Goal: Information Seeking & Learning: Compare options

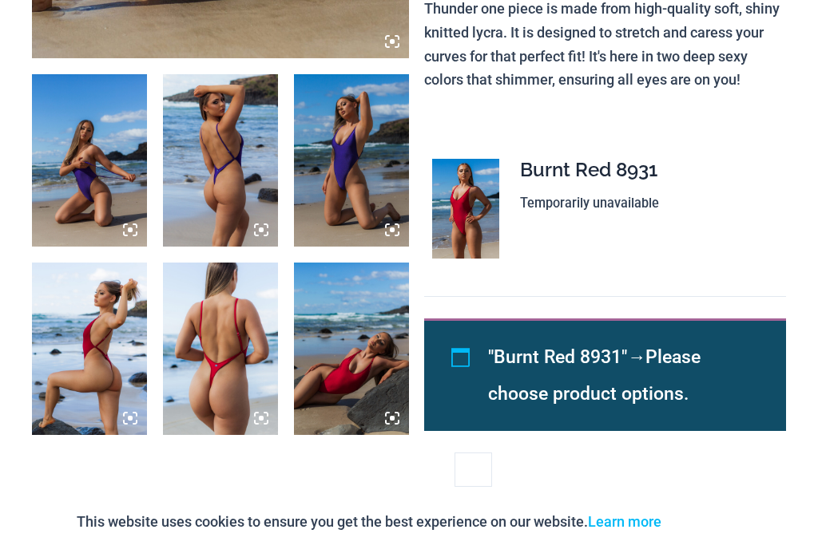
scroll to position [1239, 0]
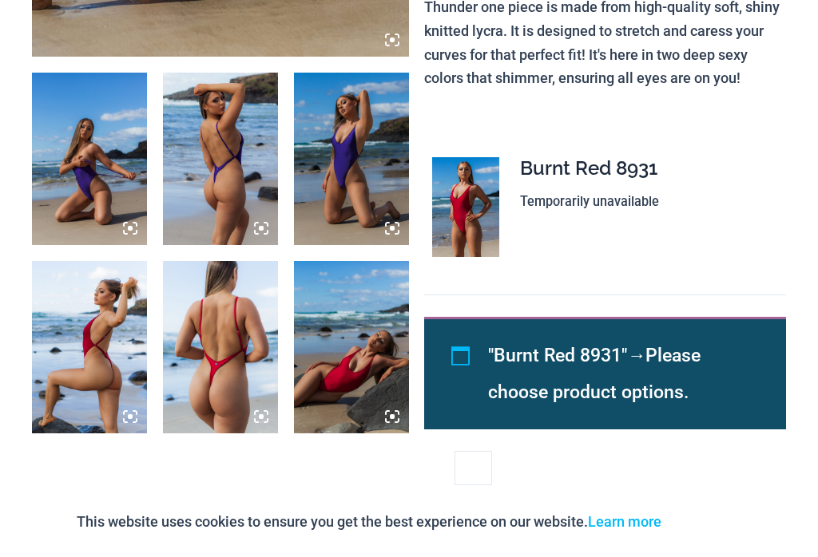
click at [99, 103] on img at bounding box center [89, 159] width 115 height 172
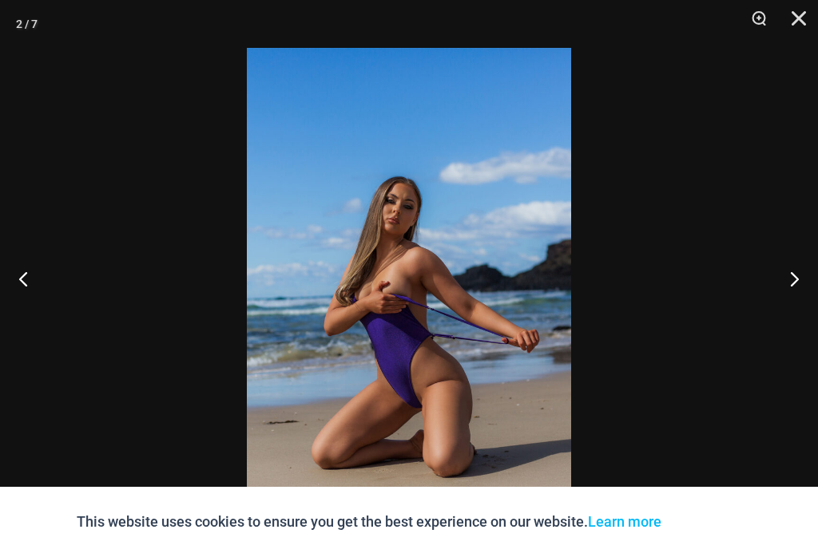
click at [760, 26] on button "Zoom" at bounding box center [753, 24] width 40 height 48
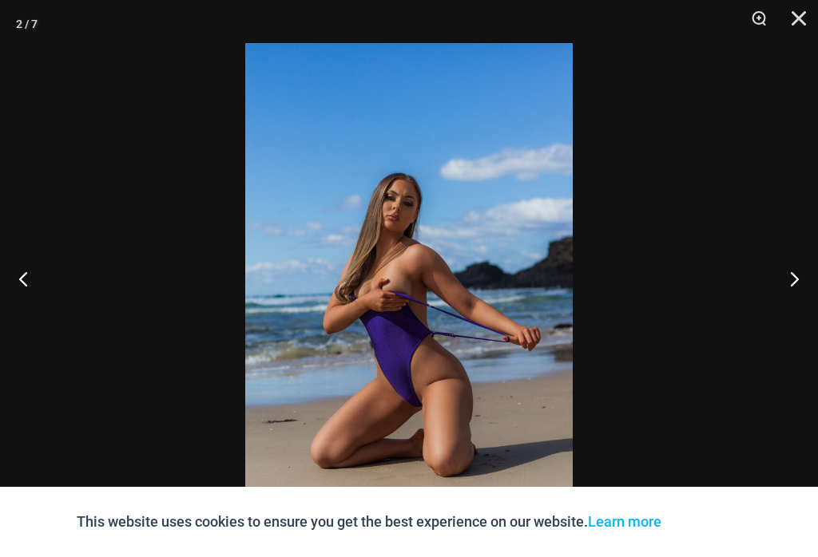
click at [810, 301] on button "Next" at bounding box center [788, 279] width 60 height 80
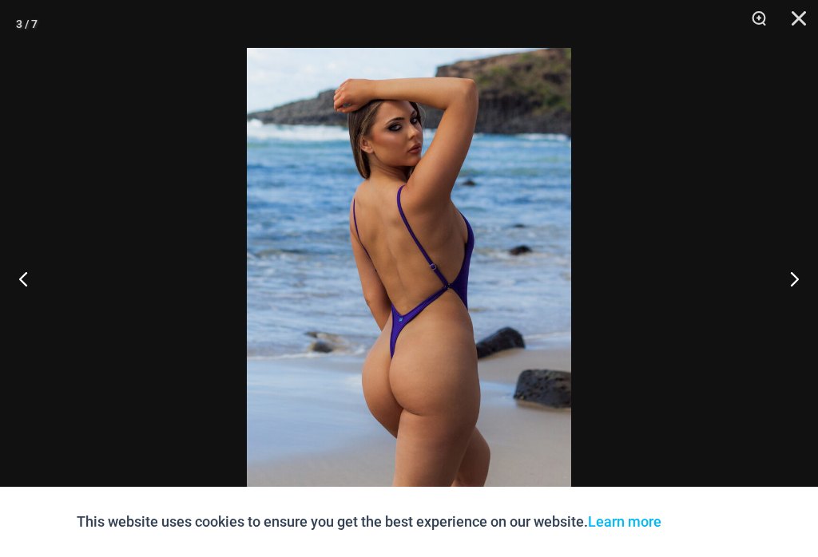
click at [793, 299] on button "Next" at bounding box center [788, 279] width 60 height 80
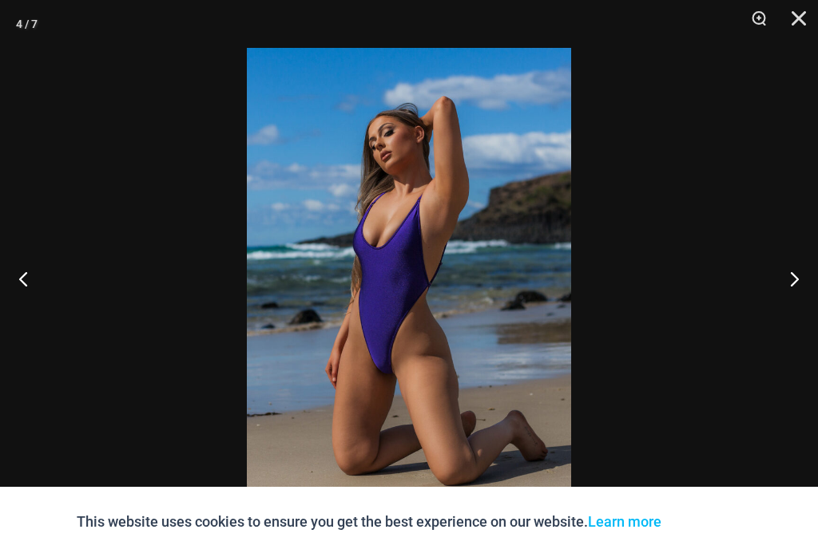
click at [795, 299] on button "Next" at bounding box center [788, 279] width 60 height 80
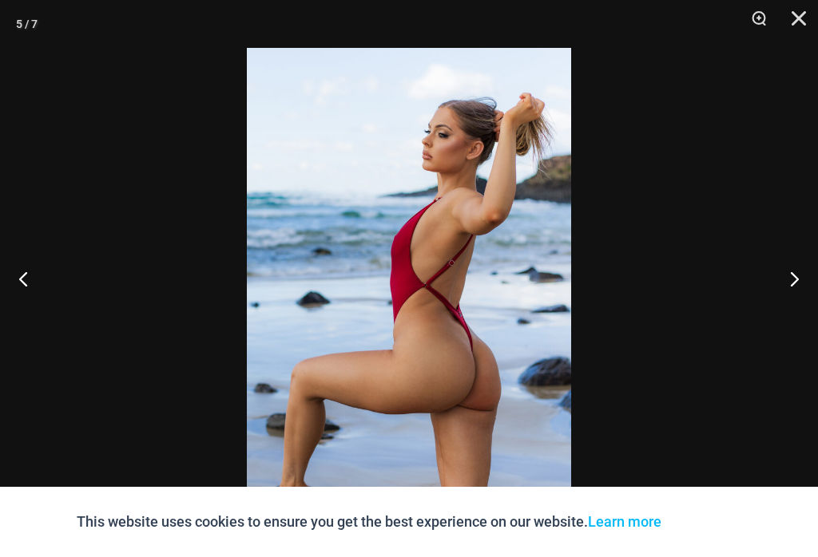
click at [796, 299] on button "Next" at bounding box center [788, 279] width 60 height 80
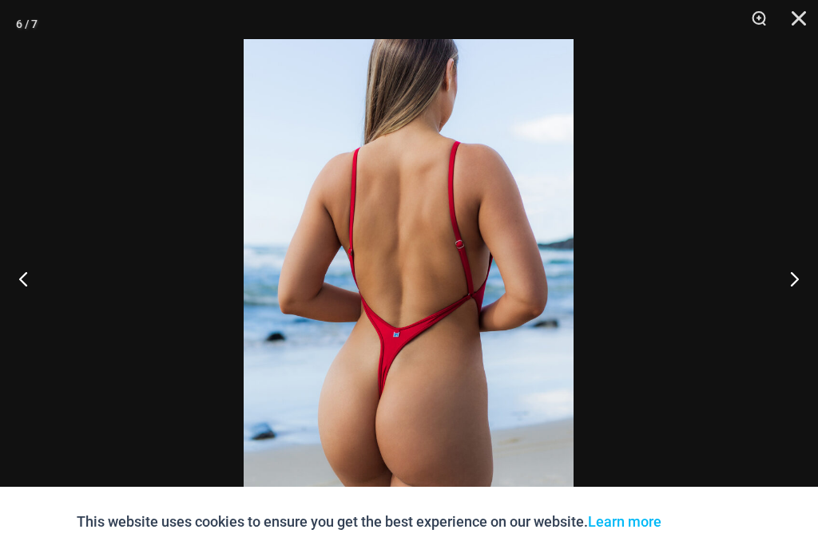
click at [793, 291] on button "Next" at bounding box center [788, 279] width 60 height 80
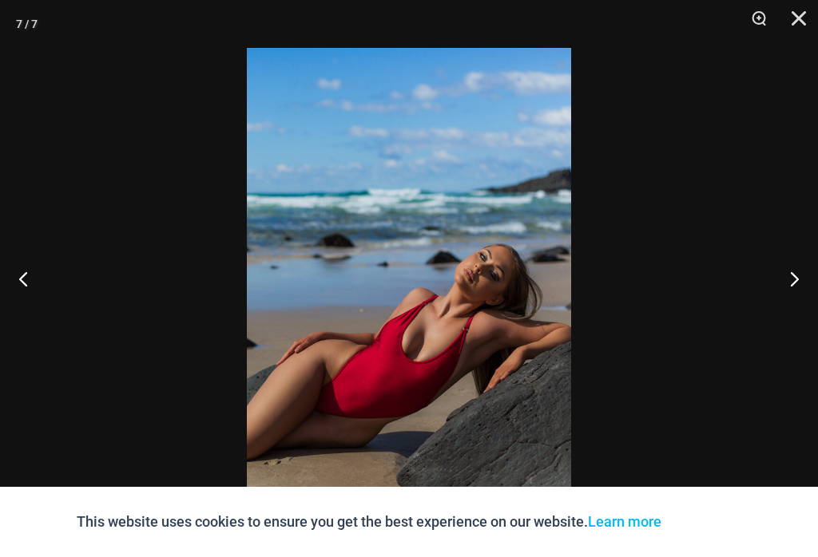
click at [786, 303] on button "Next" at bounding box center [788, 279] width 60 height 80
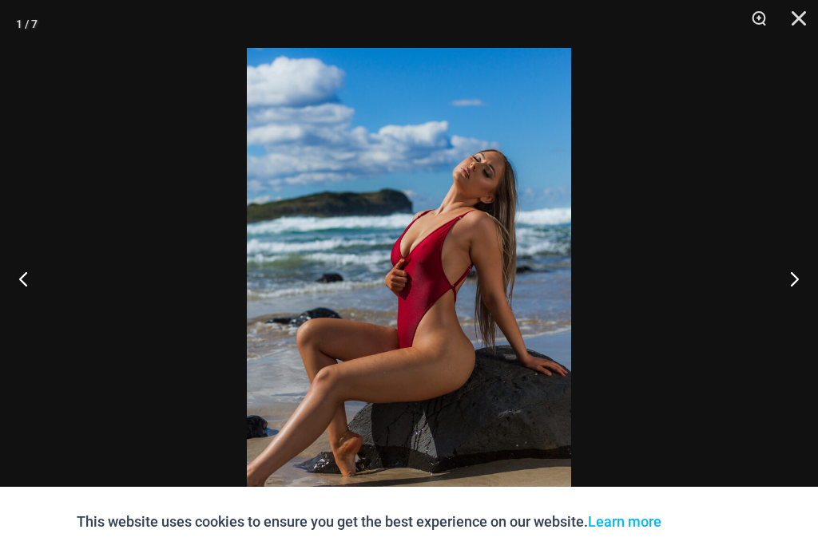
click at [794, 289] on button "Next" at bounding box center [788, 279] width 60 height 80
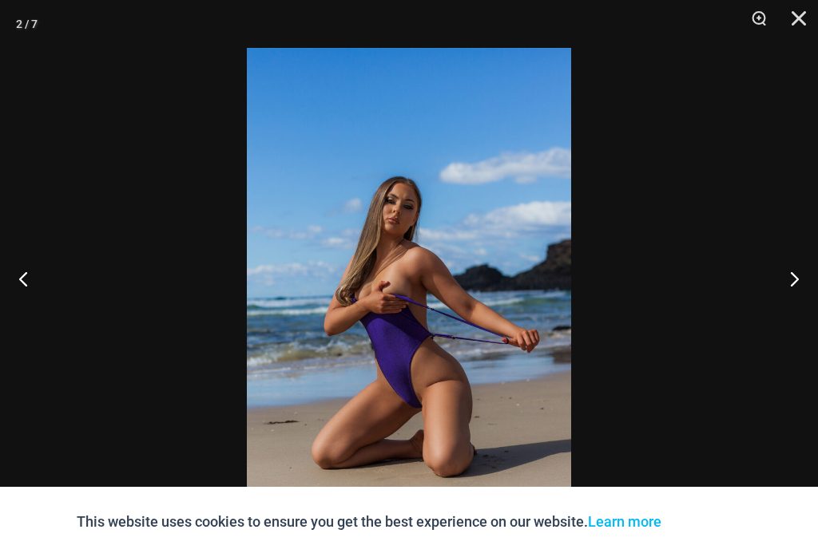
click at [790, 288] on button "Next" at bounding box center [788, 279] width 60 height 80
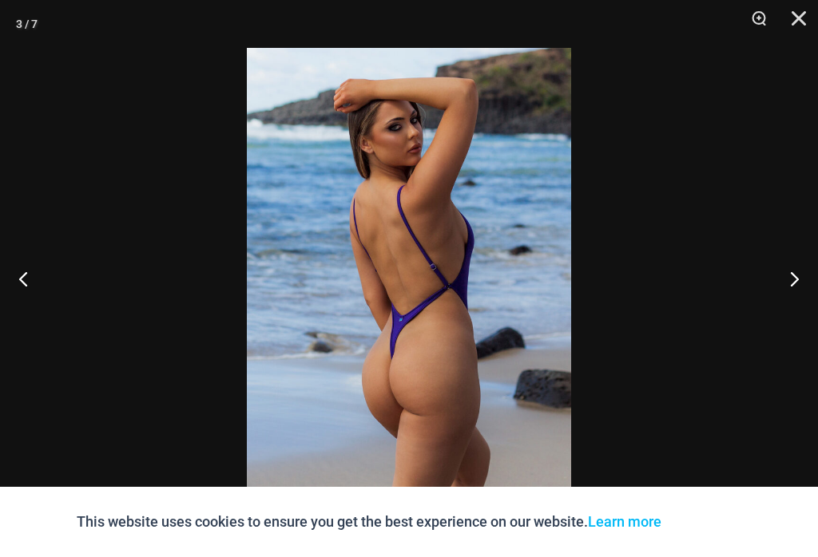
click at [784, 279] on button "Next" at bounding box center [788, 279] width 60 height 80
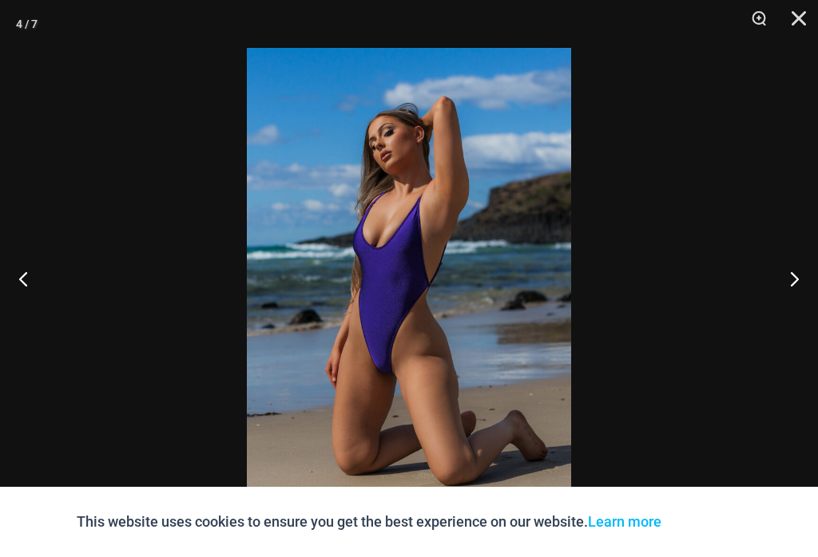
click at [791, 277] on button "Next" at bounding box center [788, 279] width 60 height 80
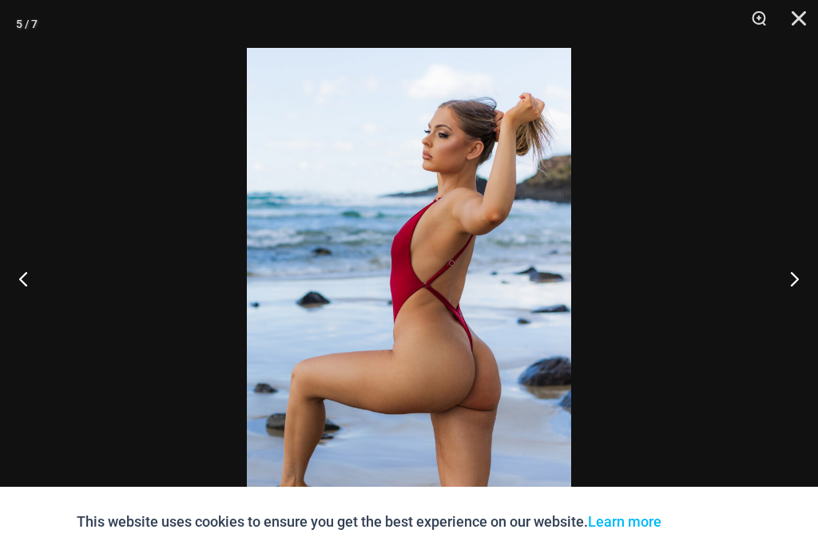
click at [787, 275] on button "Next" at bounding box center [788, 279] width 60 height 80
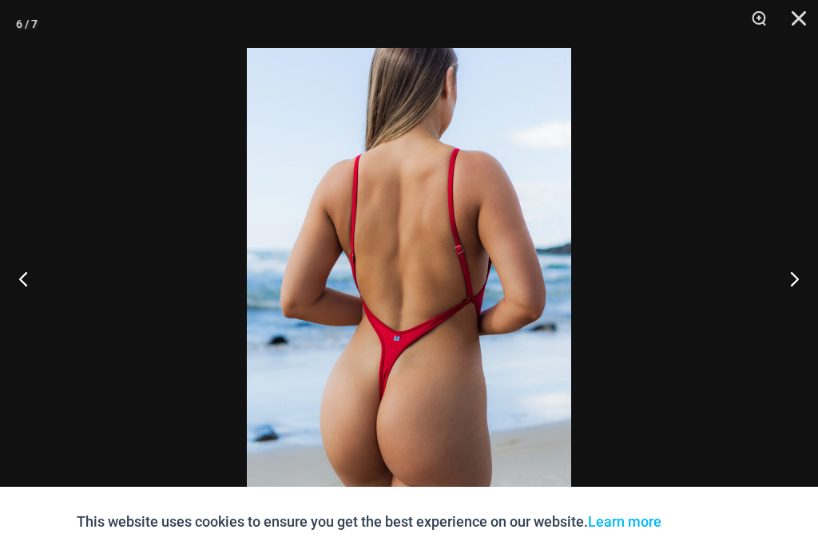
click at [786, 281] on button "Next" at bounding box center [788, 279] width 60 height 80
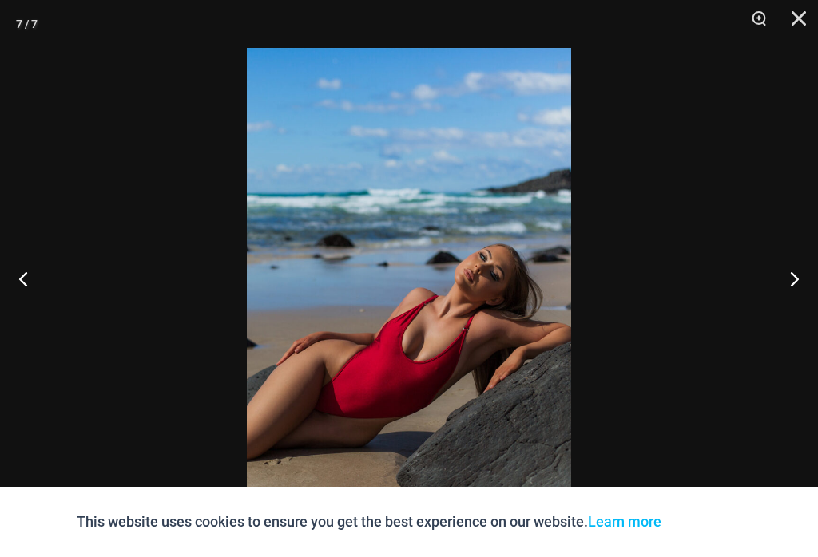
click at [789, 278] on button "Next" at bounding box center [788, 279] width 60 height 80
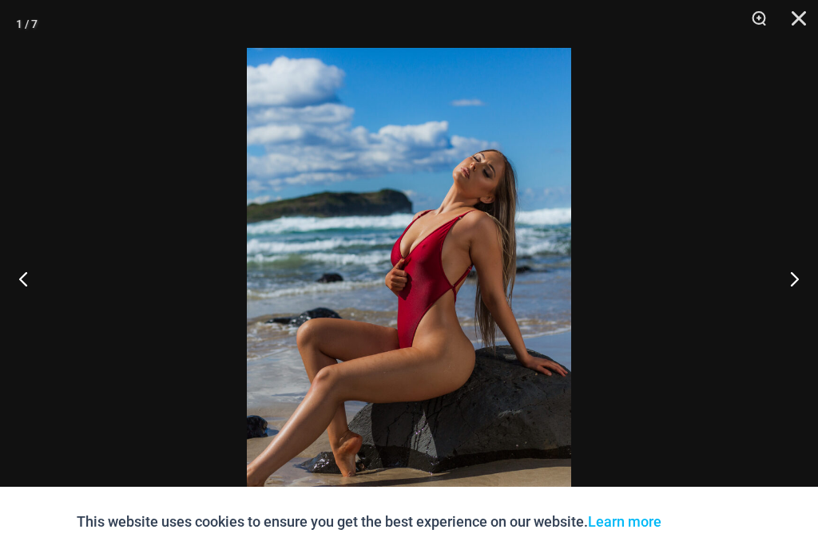
click at [800, 17] on button "Close" at bounding box center [793, 24] width 40 height 48
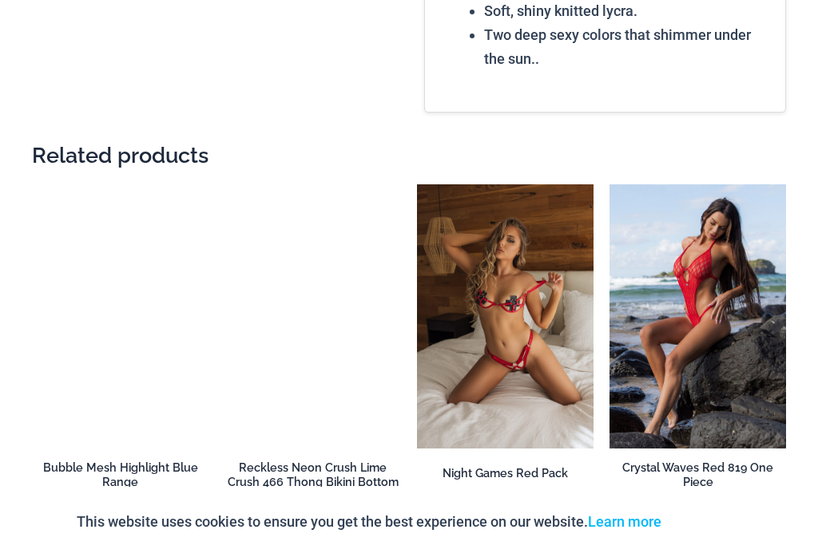
scroll to position [2277, 0]
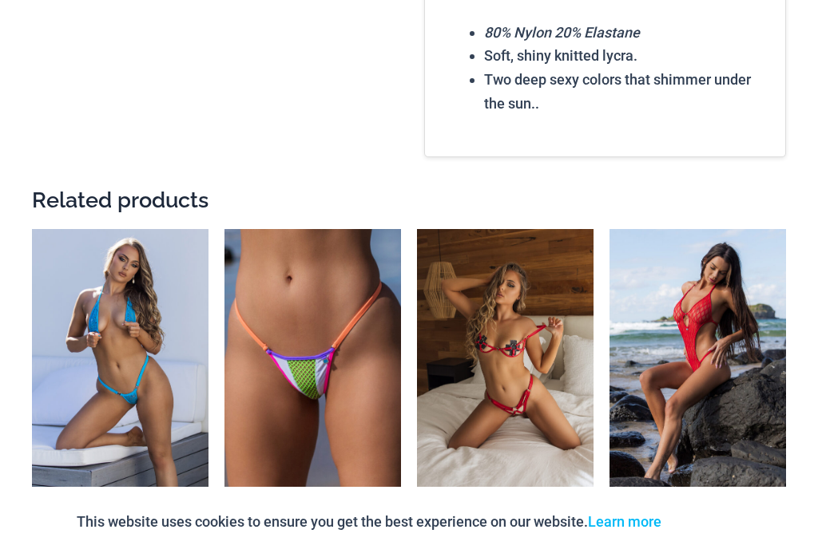
click at [32, 229] on img at bounding box center [32, 229] width 0 height 0
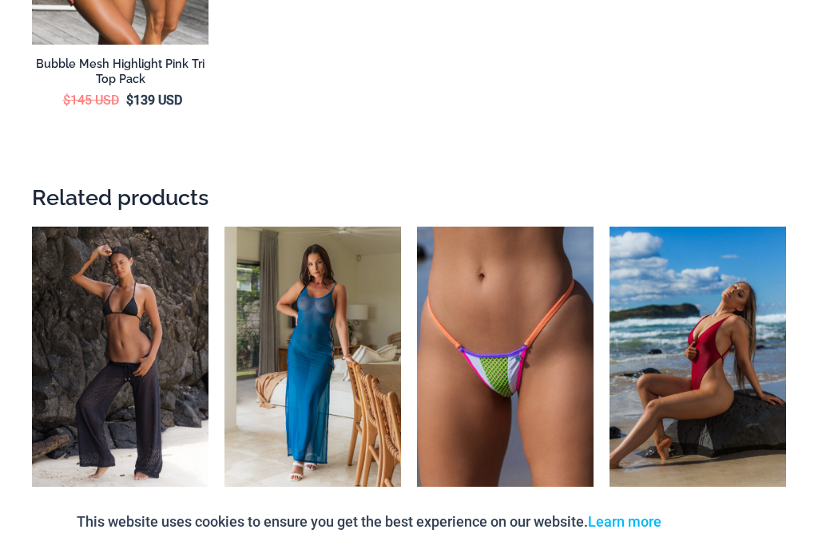
scroll to position [3454, 0]
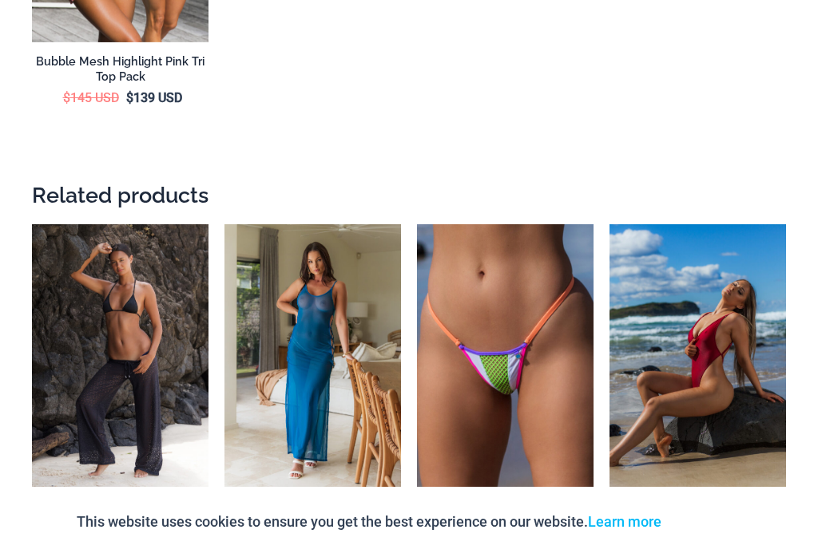
click at [32, 224] on img at bounding box center [32, 224] width 0 height 0
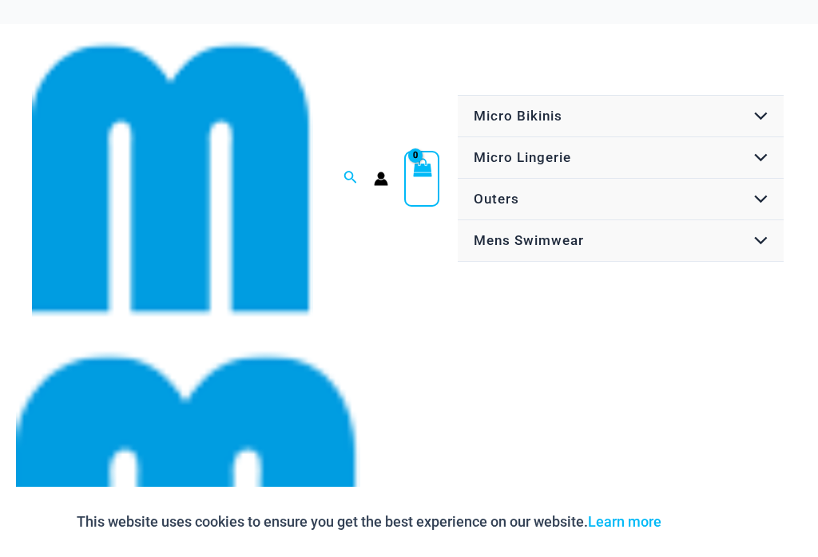
click at [620, 229] on link "Mens Swimwear" at bounding box center [620, 241] width 326 height 42
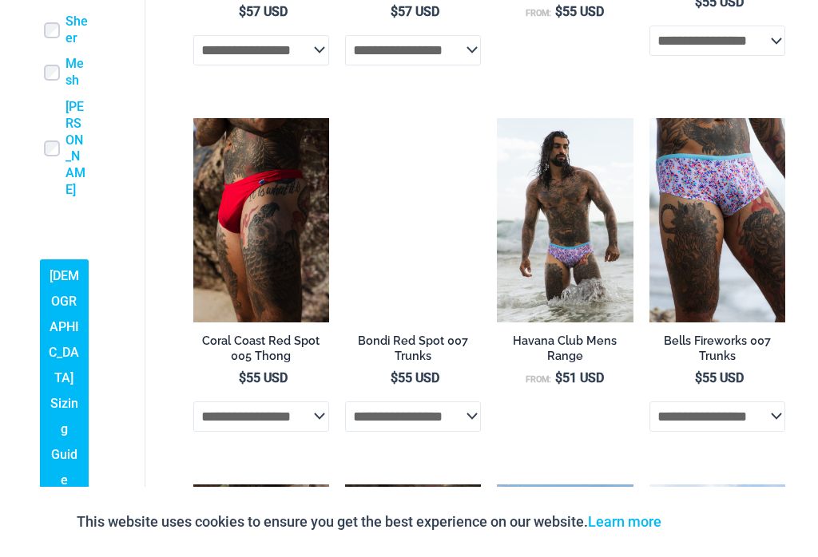
scroll to position [1571, 0]
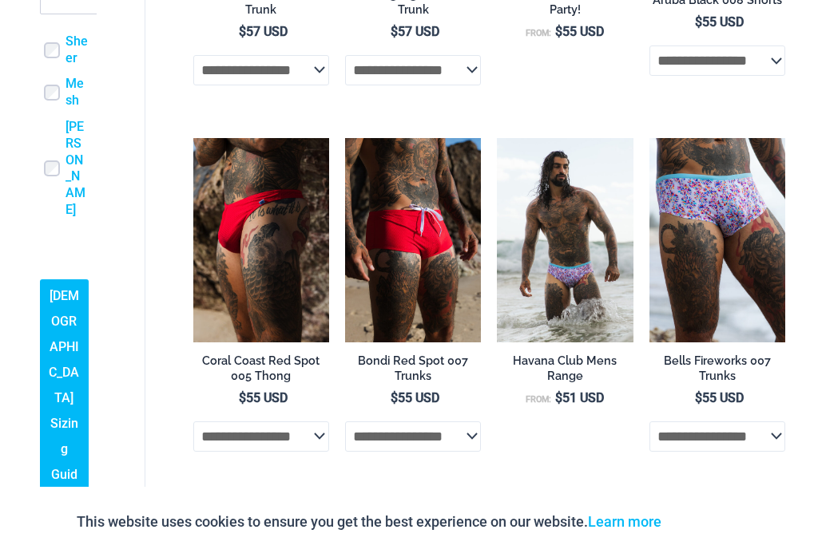
click at [193, 138] on img at bounding box center [193, 138] width 0 height 0
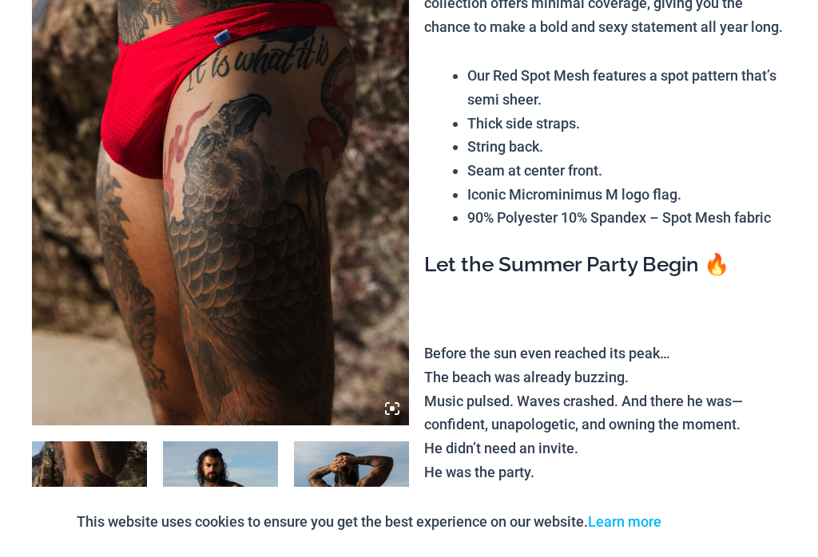
scroll to position [869, 0]
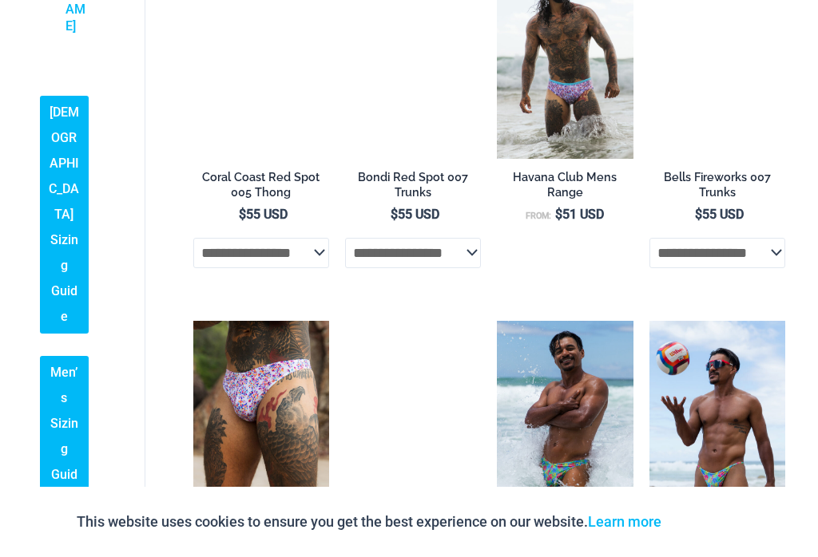
scroll to position [1572, 0]
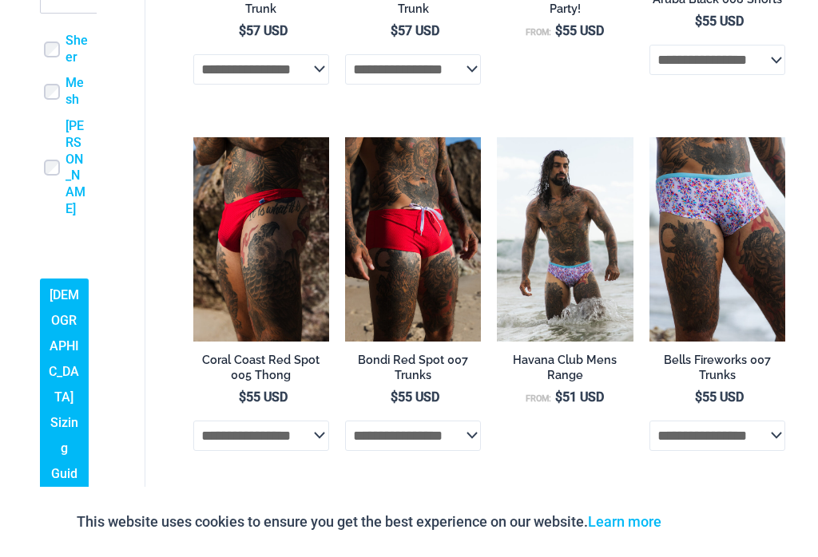
click at [434, 353] on link "Bondi Red Spot 007 Trunks" at bounding box center [413, 371] width 136 height 36
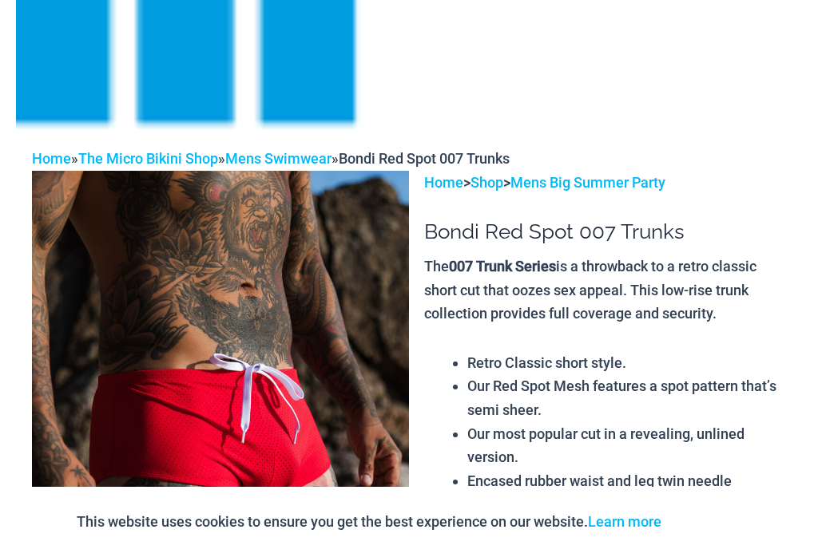
scroll to position [583, 0]
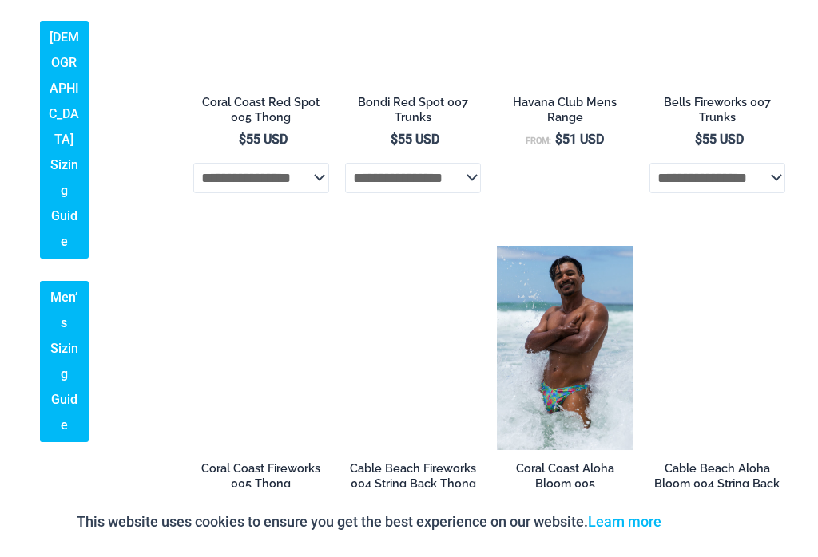
scroll to position [1879, 0]
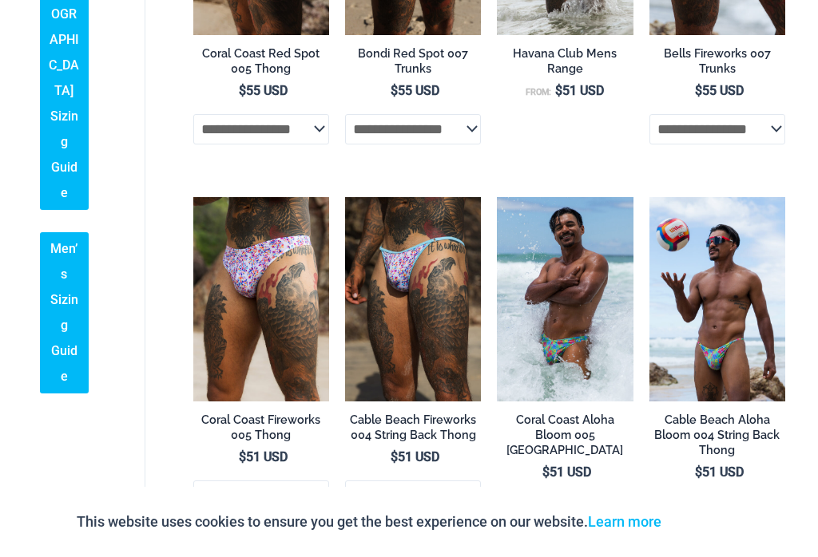
click at [345, 197] on img at bounding box center [345, 197] width 0 height 0
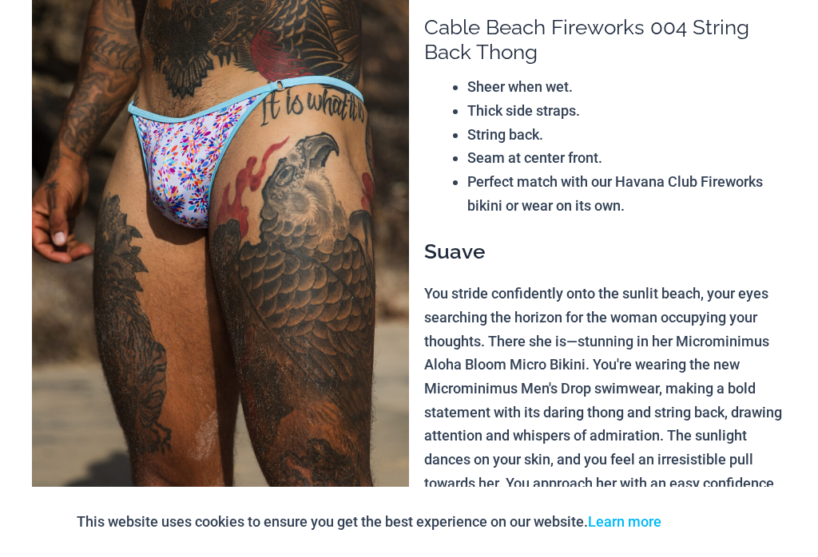
scroll to position [763, 0]
click at [325, 372] on img at bounding box center [220, 249] width 377 height 565
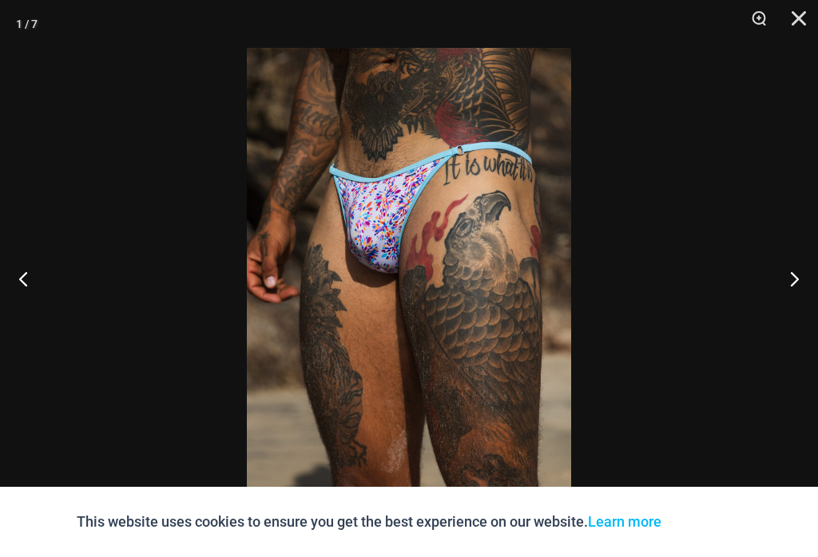
click at [756, 17] on button "Zoom" at bounding box center [753, 24] width 40 height 48
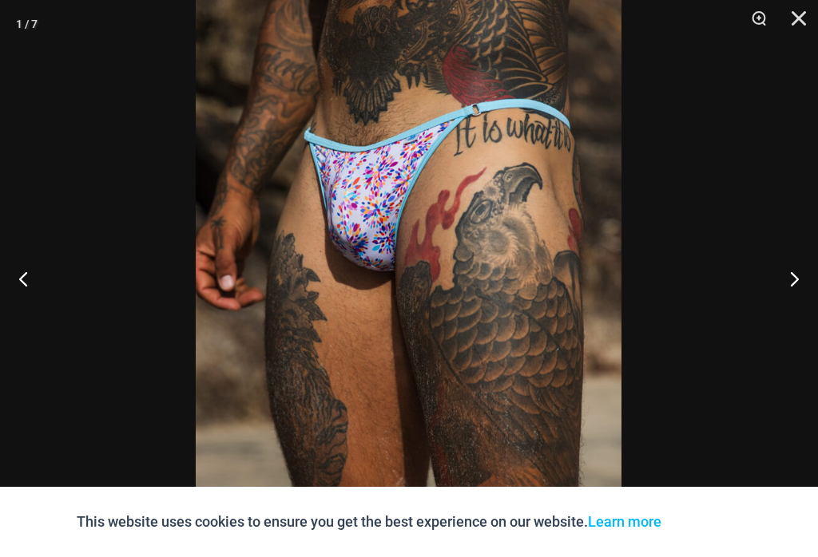
click at [793, 294] on button "Next" at bounding box center [788, 279] width 60 height 80
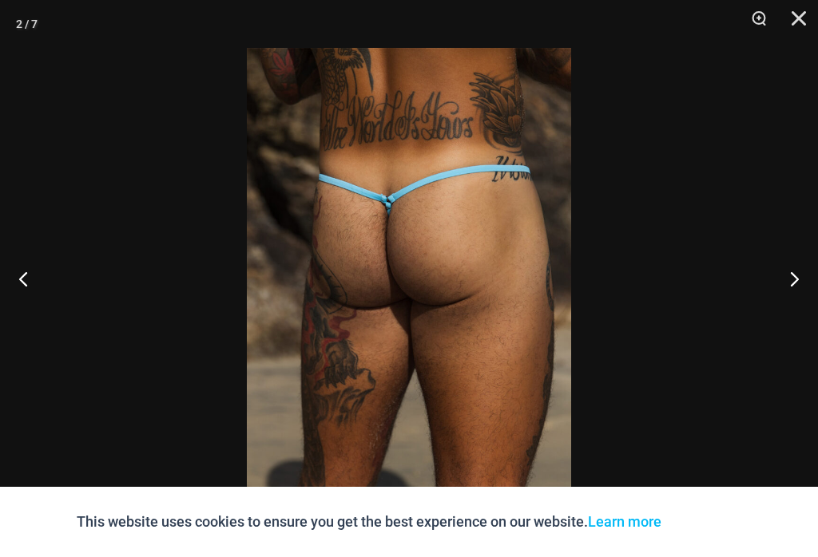
click at [805, 296] on button "Next" at bounding box center [788, 279] width 60 height 80
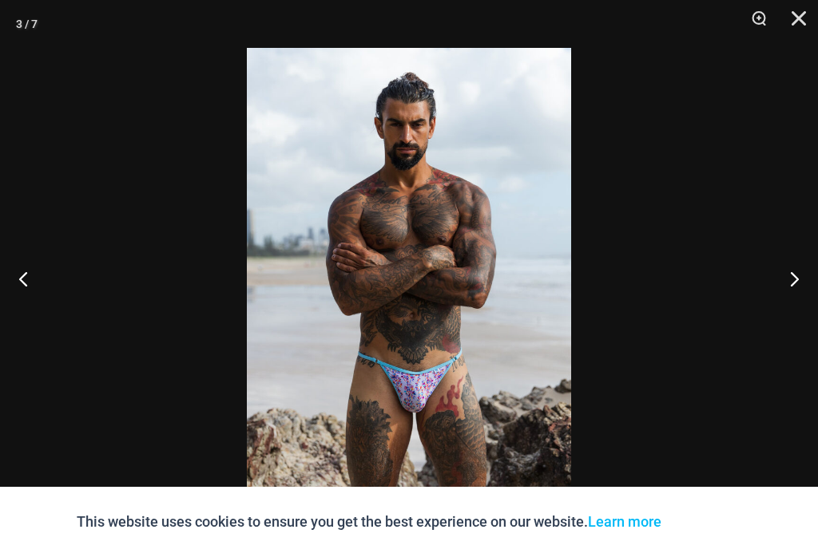
click at [807, 299] on button "Next" at bounding box center [788, 279] width 60 height 80
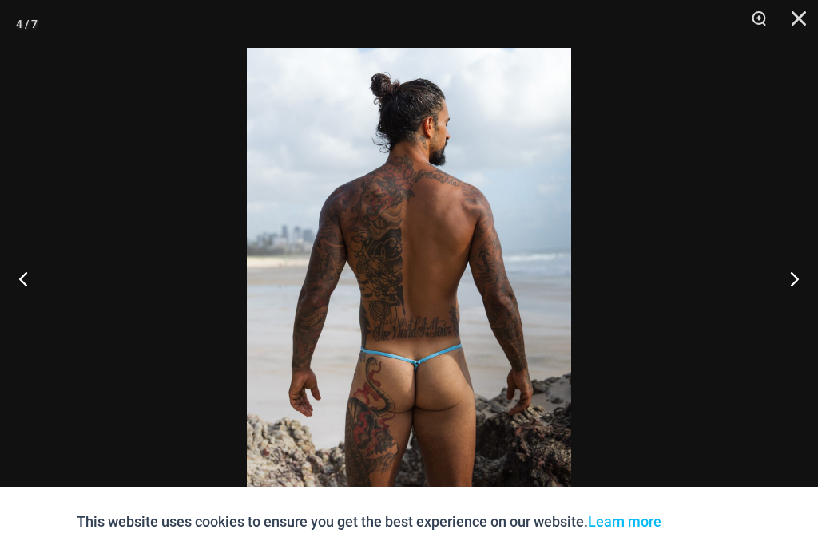
click at [806, 301] on button "Next" at bounding box center [788, 279] width 60 height 80
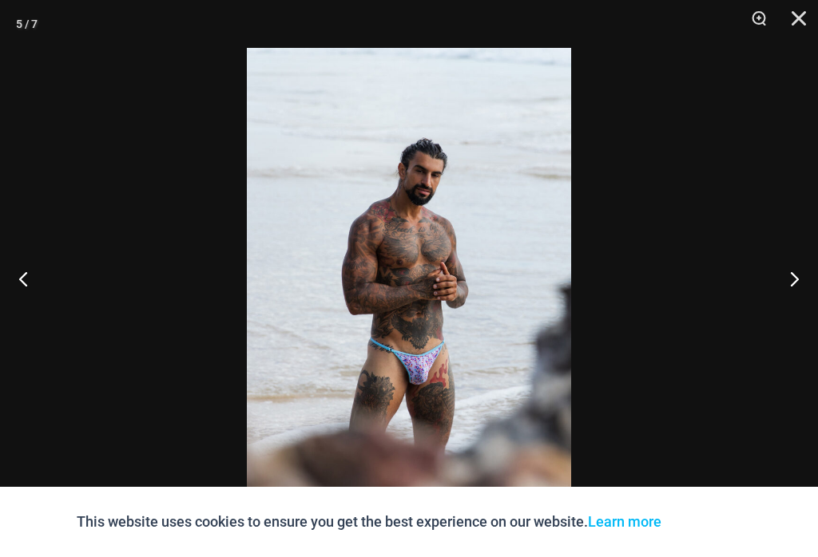
click at [790, 297] on button "Next" at bounding box center [788, 279] width 60 height 80
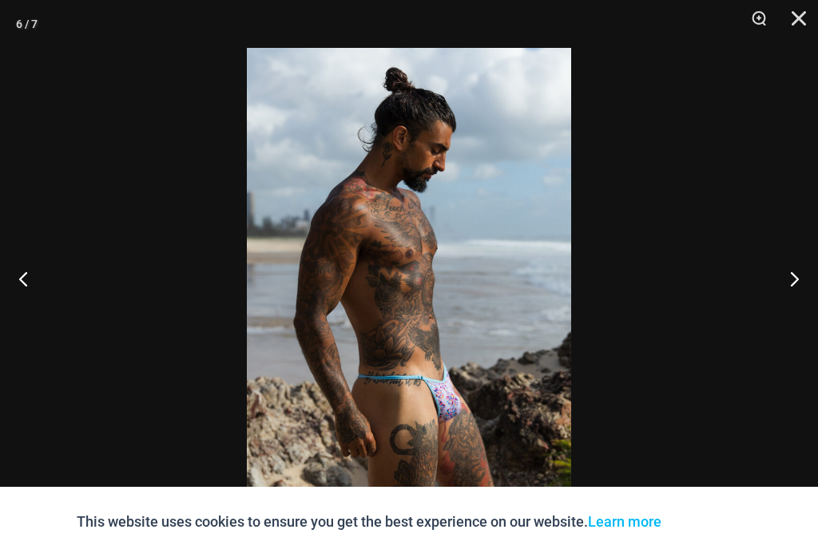
click at [799, 294] on button "Next" at bounding box center [788, 279] width 60 height 80
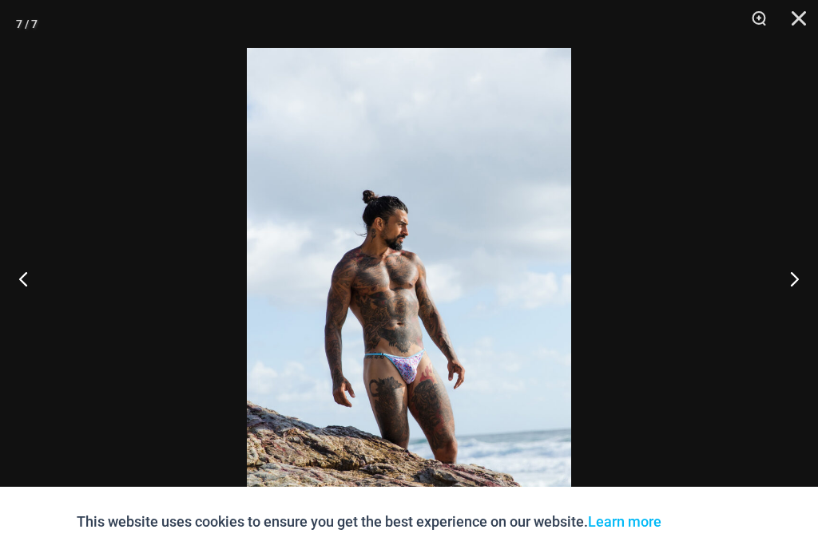
click at [801, 28] on button "Close" at bounding box center [793, 24] width 40 height 48
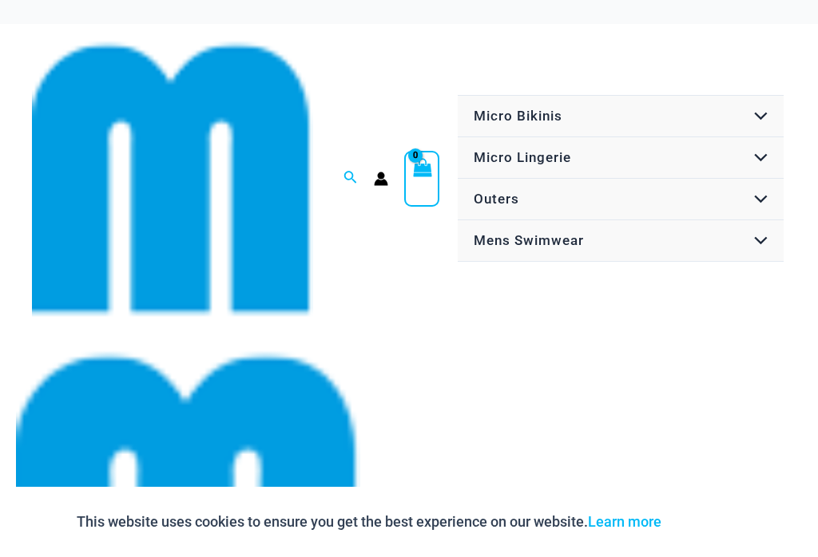
scroll to position [0, 0]
click at [525, 108] on span "Micro Bikinis" at bounding box center [517, 116] width 89 height 16
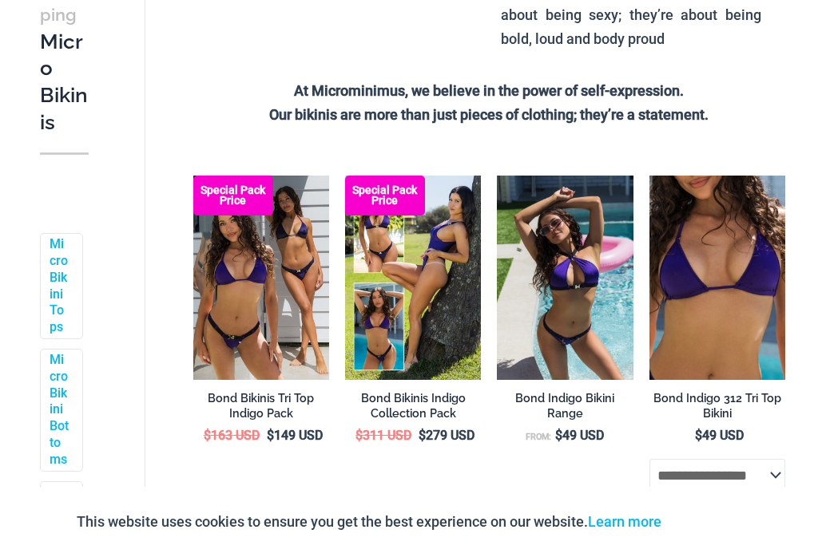
scroll to position [1148, 0]
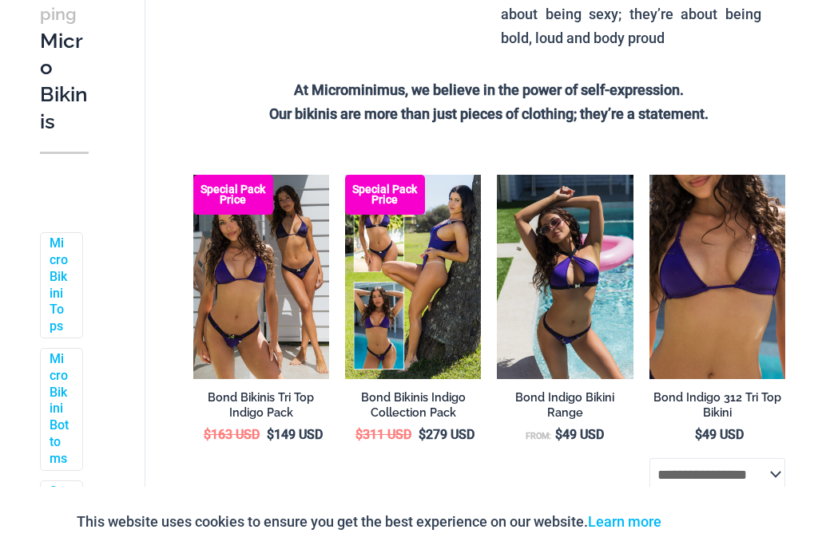
click at [649, 175] on img at bounding box center [649, 175] width 0 height 0
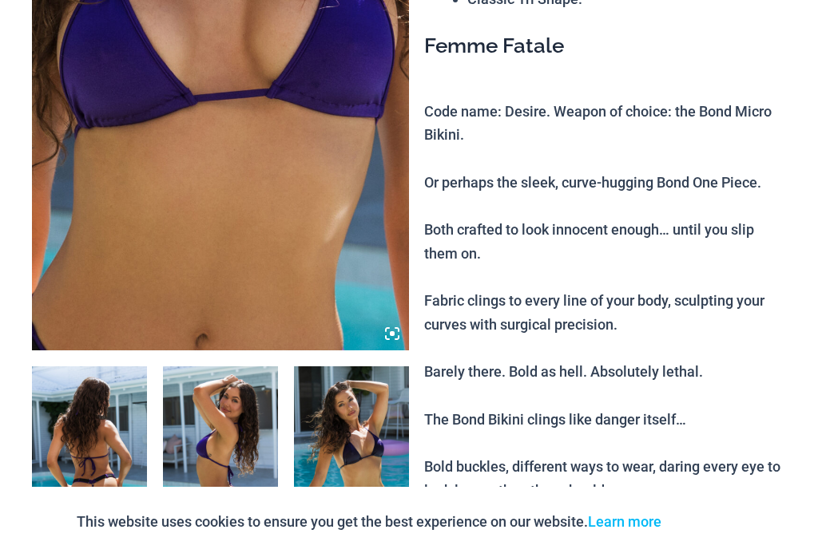
scroll to position [959, 0]
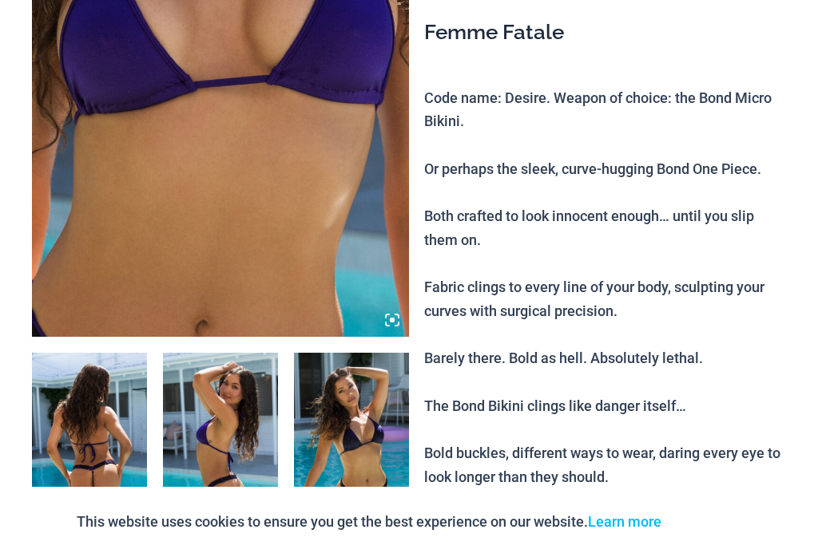
click at [102, 407] on img at bounding box center [89, 439] width 115 height 172
click at [102, 366] on div at bounding box center [409, 278] width 818 height 557
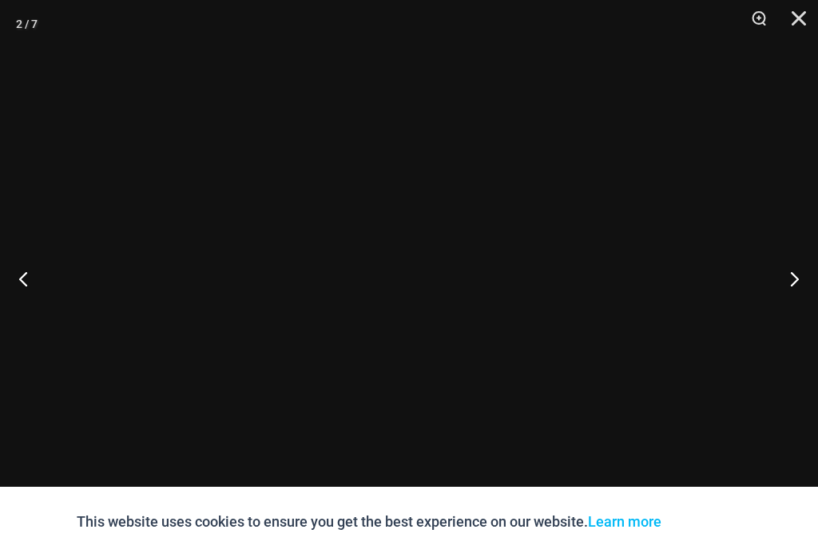
scroll to position [1075, 0]
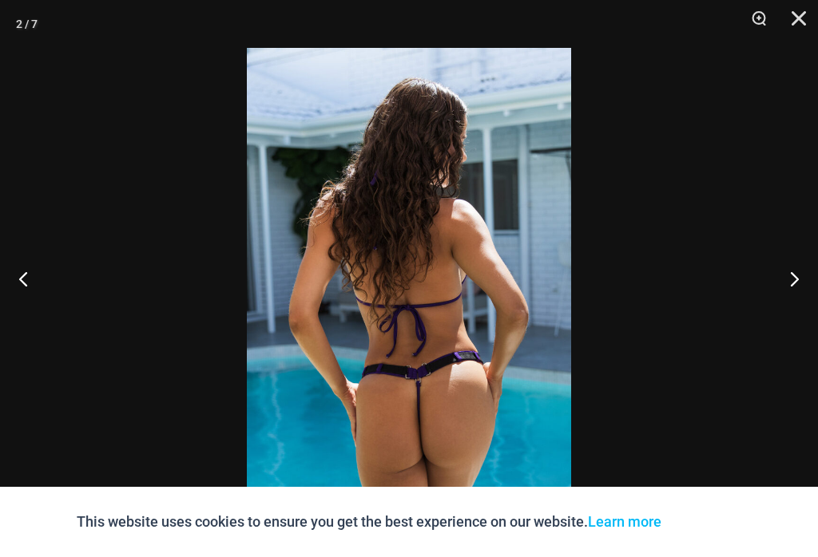
click at [761, 23] on button "Zoom" at bounding box center [753, 24] width 40 height 48
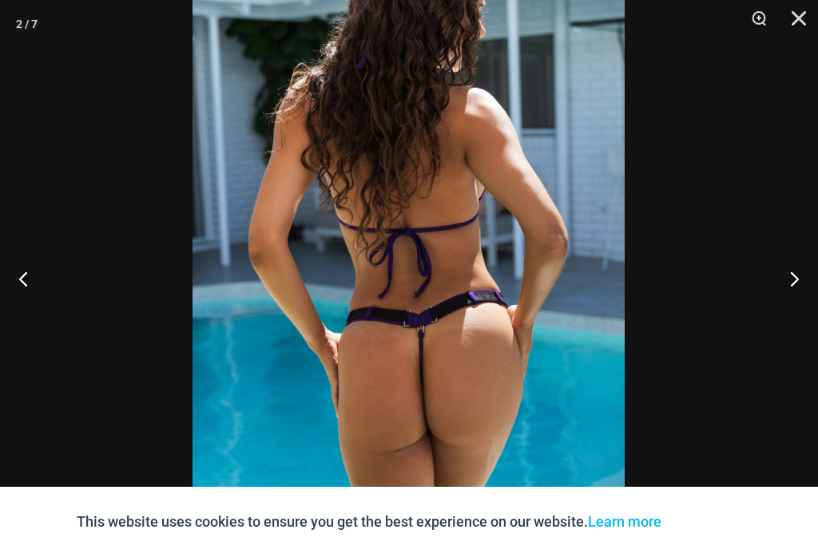
click at [791, 300] on button "Next" at bounding box center [788, 279] width 60 height 80
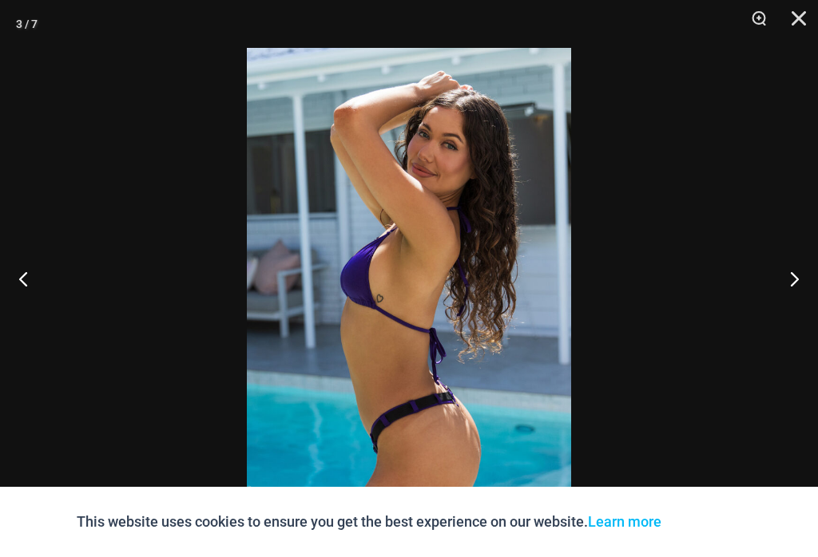
click at [791, 300] on button "Next" at bounding box center [788, 279] width 60 height 80
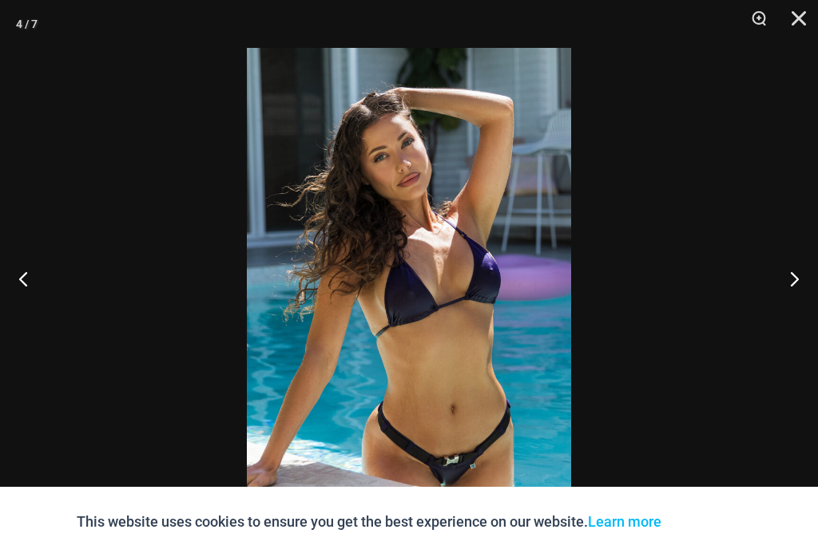
click at [802, 298] on button "Next" at bounding box center [788, 279] width 60 height 80
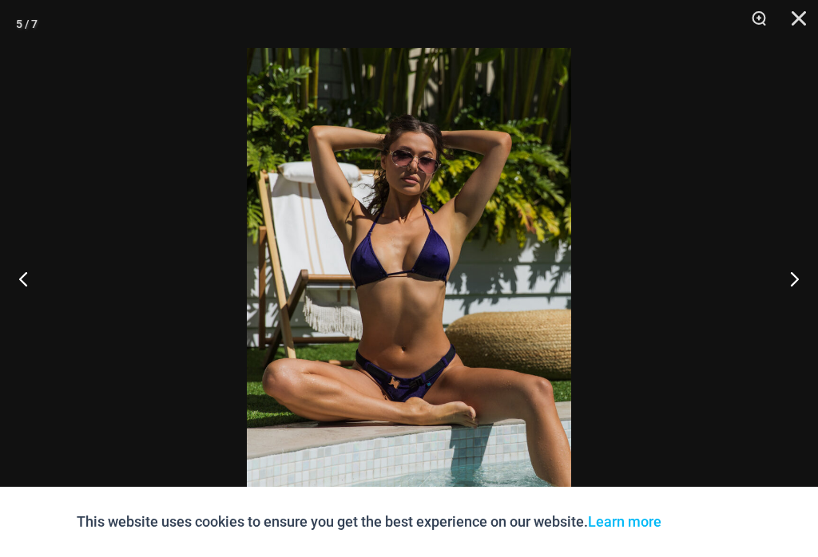
click at [802, 295] on button "Next" at bounding box center [788, 279] width 60 height 80
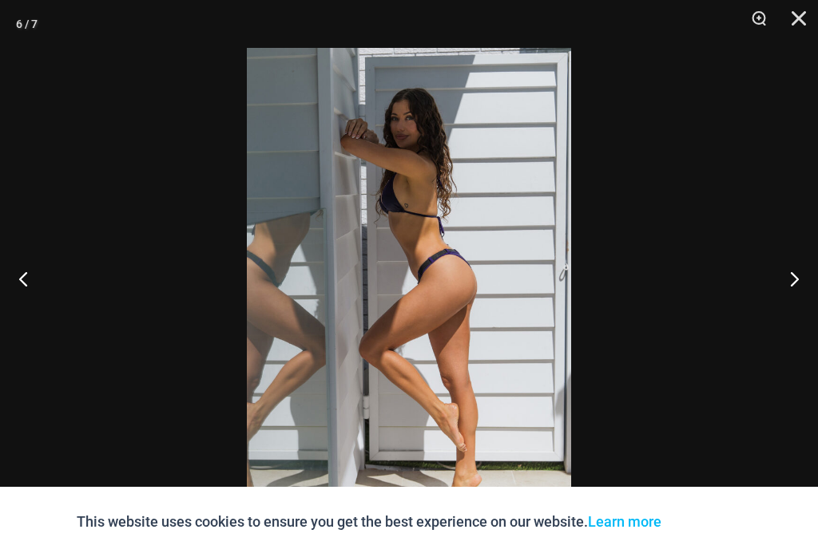
click at [812, 295] on button "Next" at bounding box center [788, 279] width 60 height 80
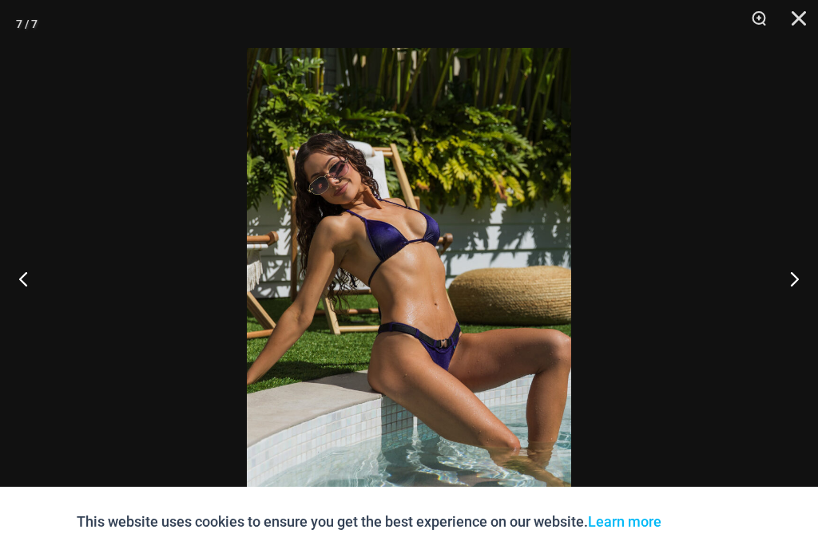
click at [755, 22] on button "Zoom" at bounding box center [753, 24] width 40 height 48
click at [798, 287] on button "Next" at bounding box center [788, 279] width 60 height 80
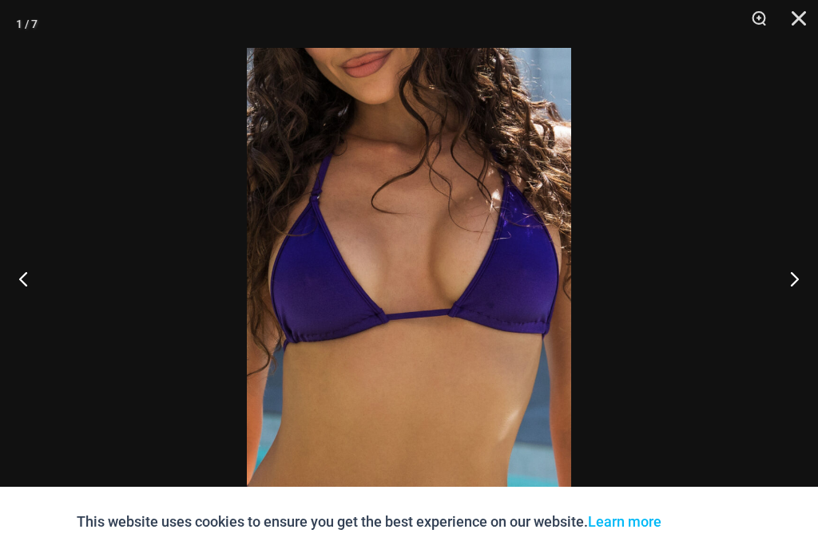
click at [802, 29] on button "Close" at bounding box center [793, 24] width 40 height 48
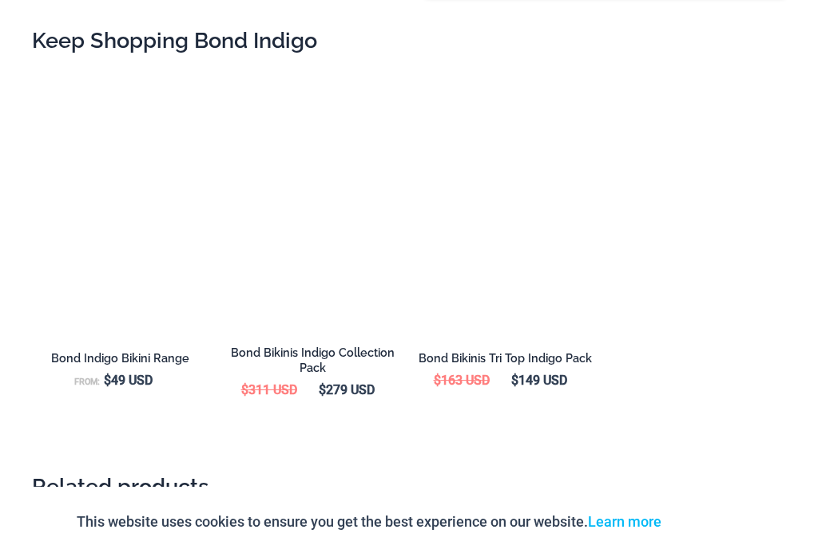
scroll to position [2515, 0]
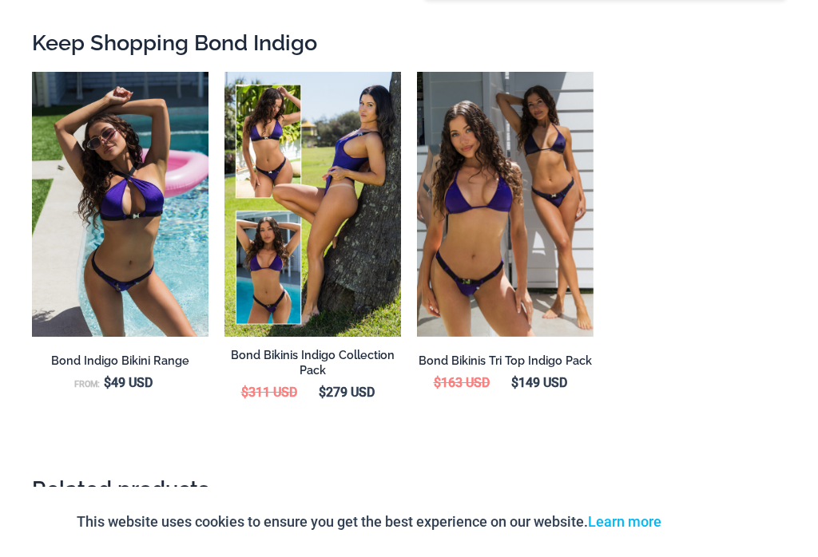
click at [32, 72] on img at bounding box center [32, 72] width 0 height 0
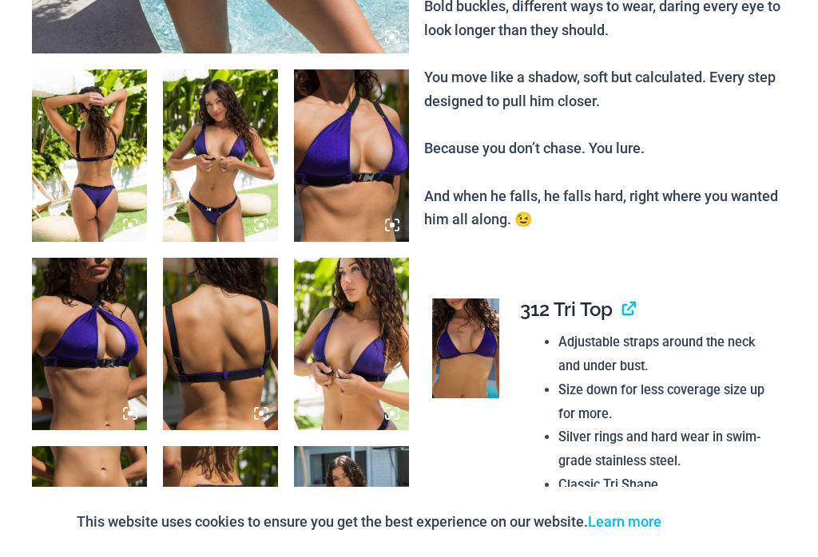
scroll to position [1243, 0]
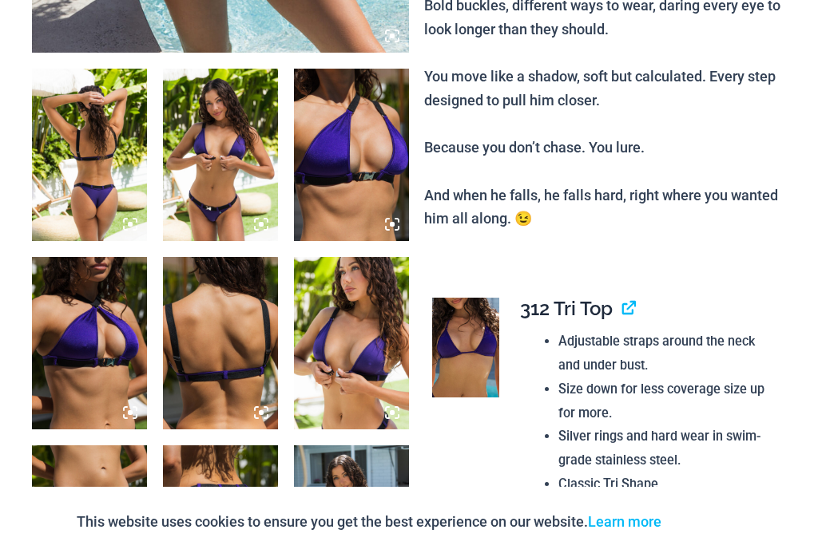
click at [109, 139] on img at bounding box center [89, 155] width 115 height 172
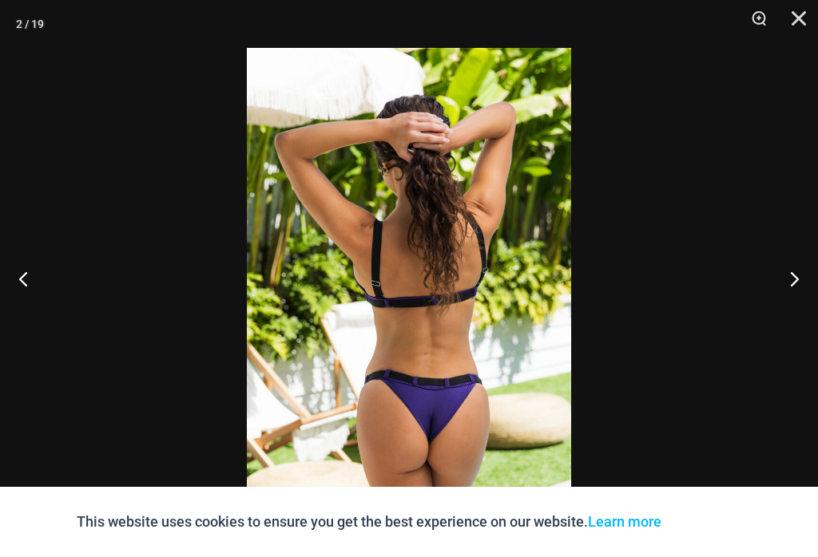
click at [762, 22] on button "Zoom" at bounding box center [753, 24] width 40 height 48
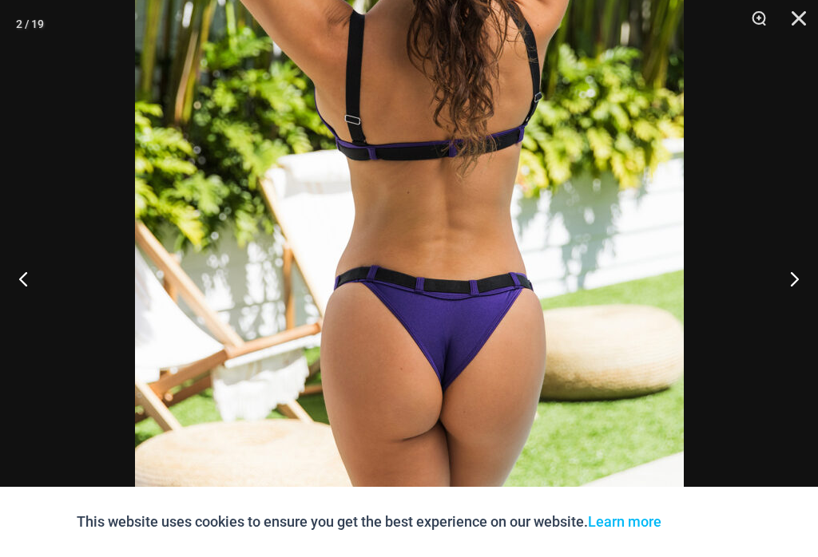
click at [763, 25] on button "Zoom" at bounding box center [753, 24] width 40 height 48
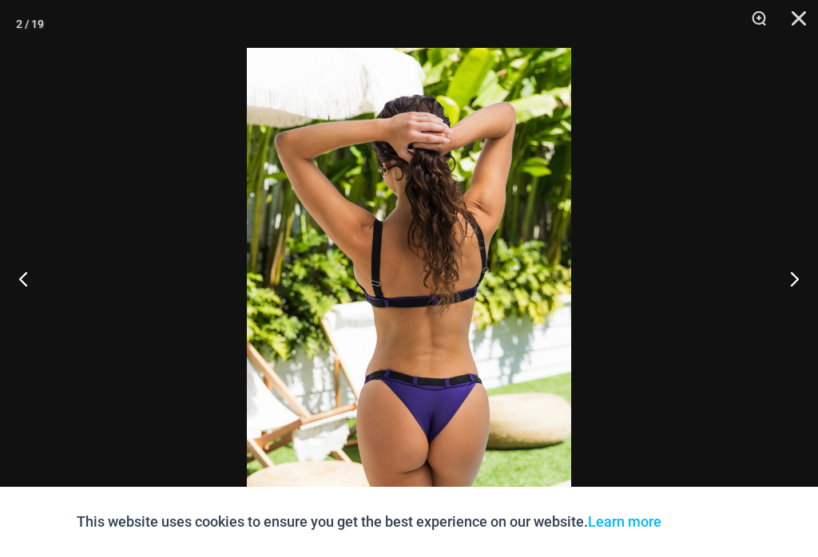
click at [808, 22] on button "Close" at bounding box center [793, 24] width 40 height 48
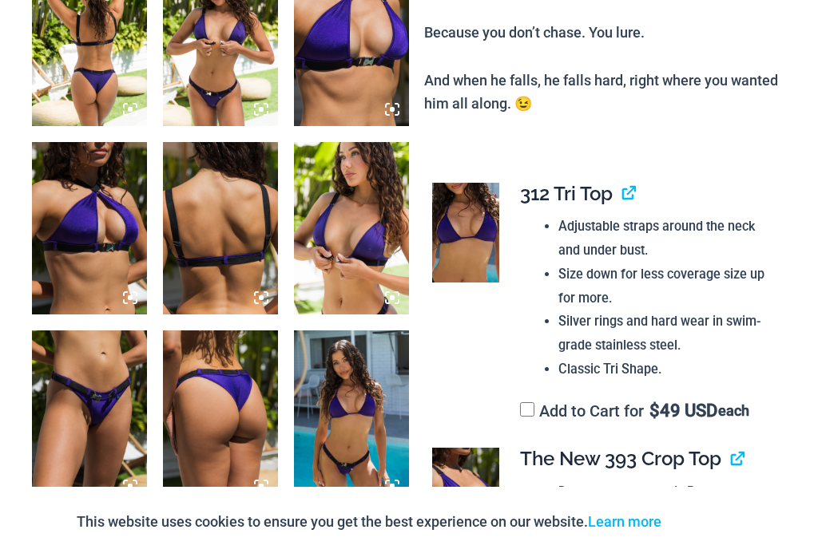
scroll to position [1466, 0]
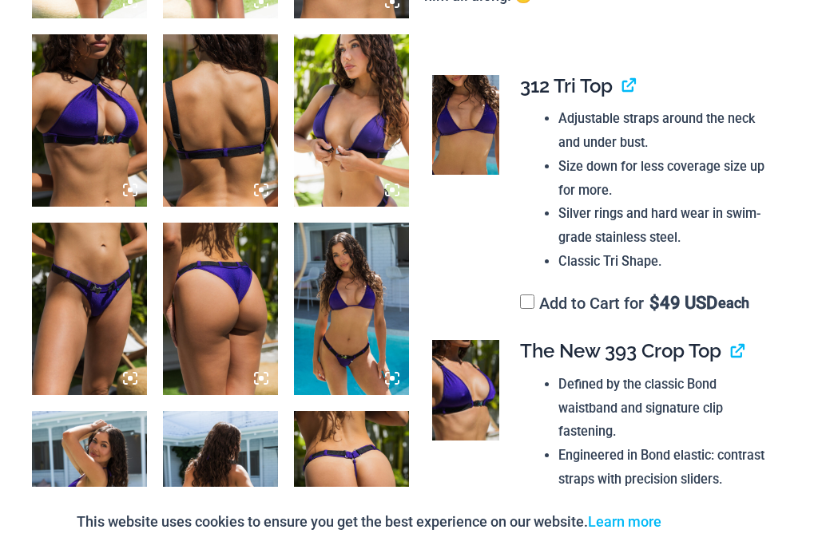
click at [236, 274] on img at bounding box center [220, 309] width 115 height 172
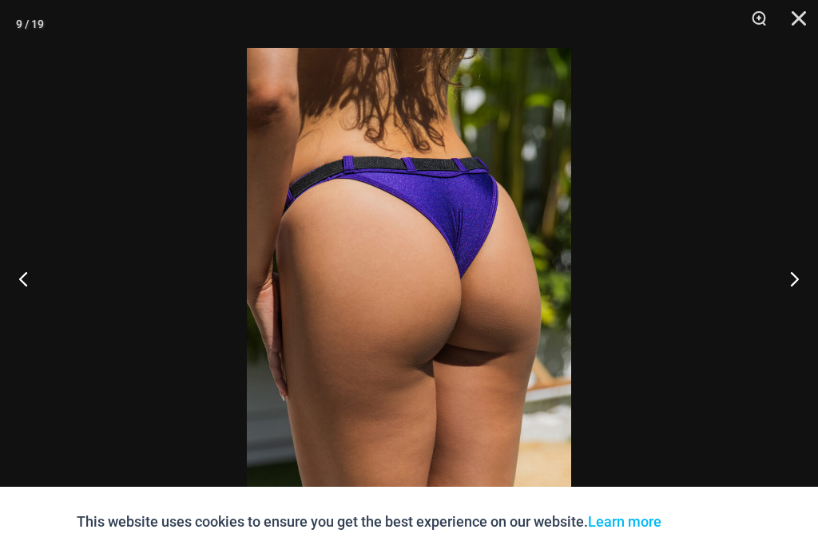
click at [760, 26] on button "Zoom" at bounding box center [753, 24] width 40 height 48
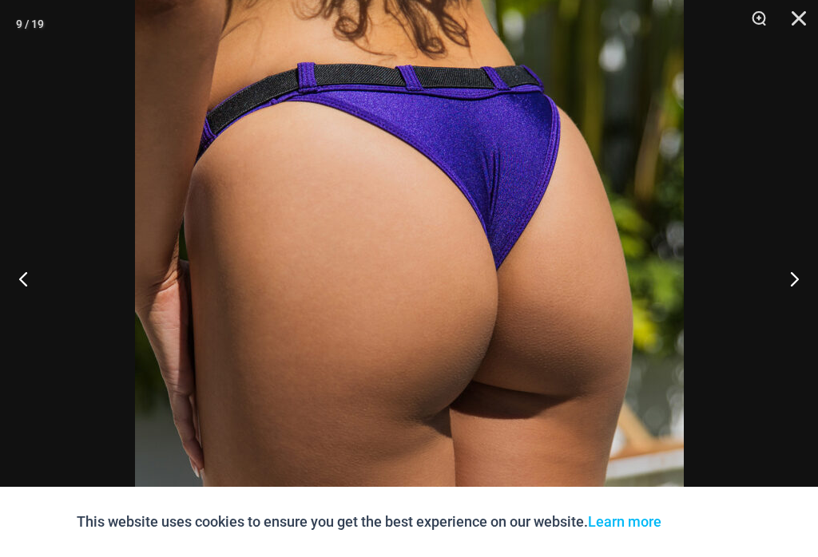
click at [791, 19] on button "Close" at bounding box center [793, 24] width 40 height 48
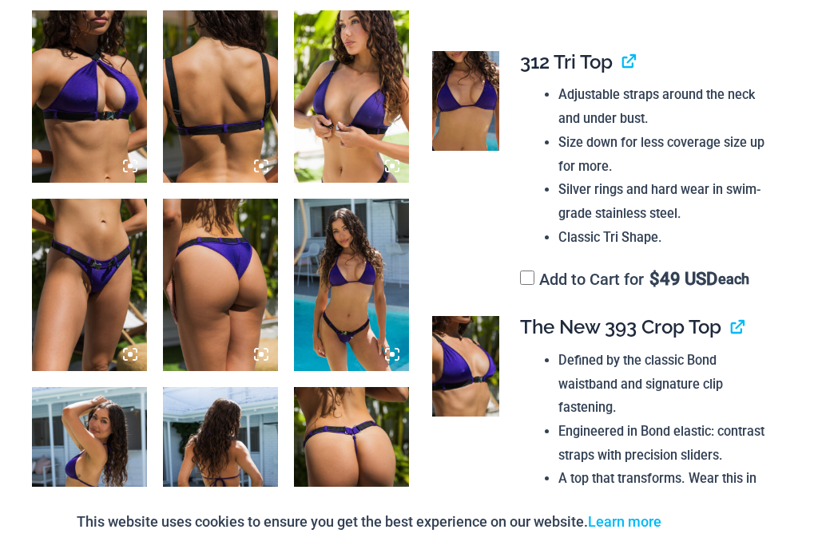
scroll to position [1491, 0]
